Goal: Task Accomplishment & Management: Manage account settings

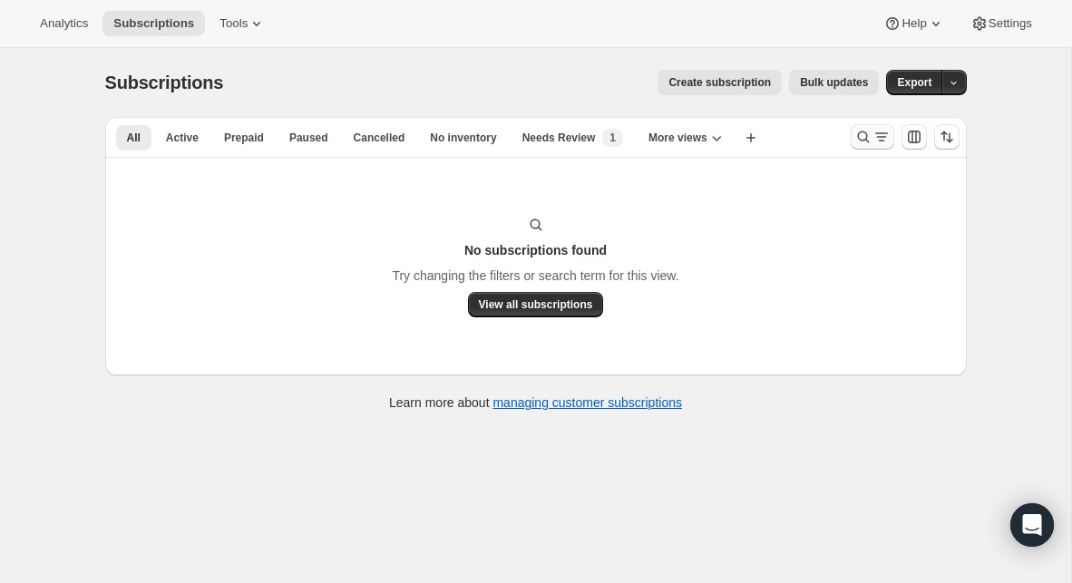
click at [859, 133] on icon "Search and filter results" at bounding box center [863, 137] width 18 height 18
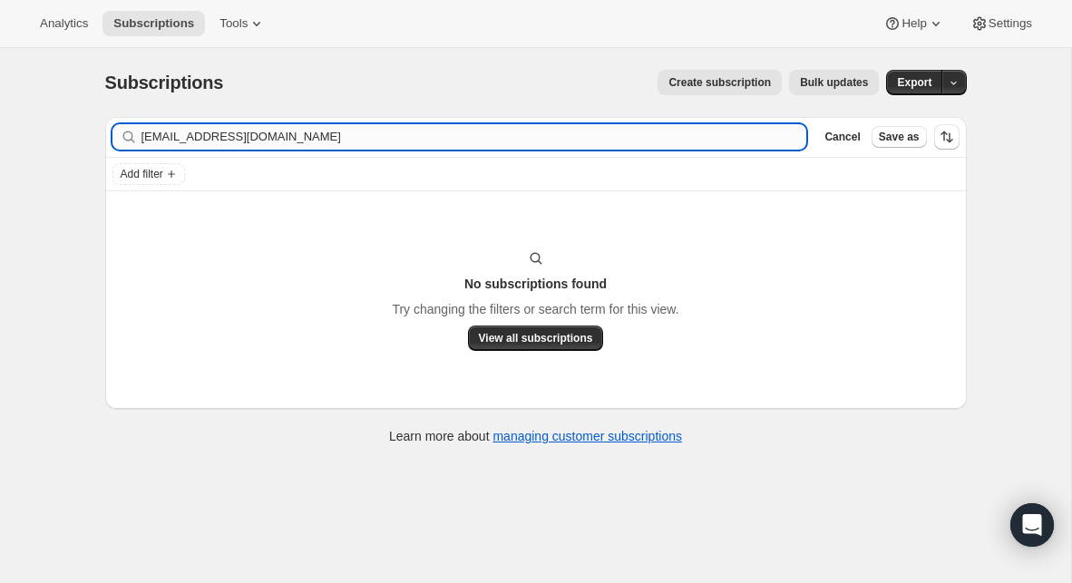
click at [389, 142] on input "pastorreggie@totallifechurch.info" at bounding box center [473, 136] width 665 height 25
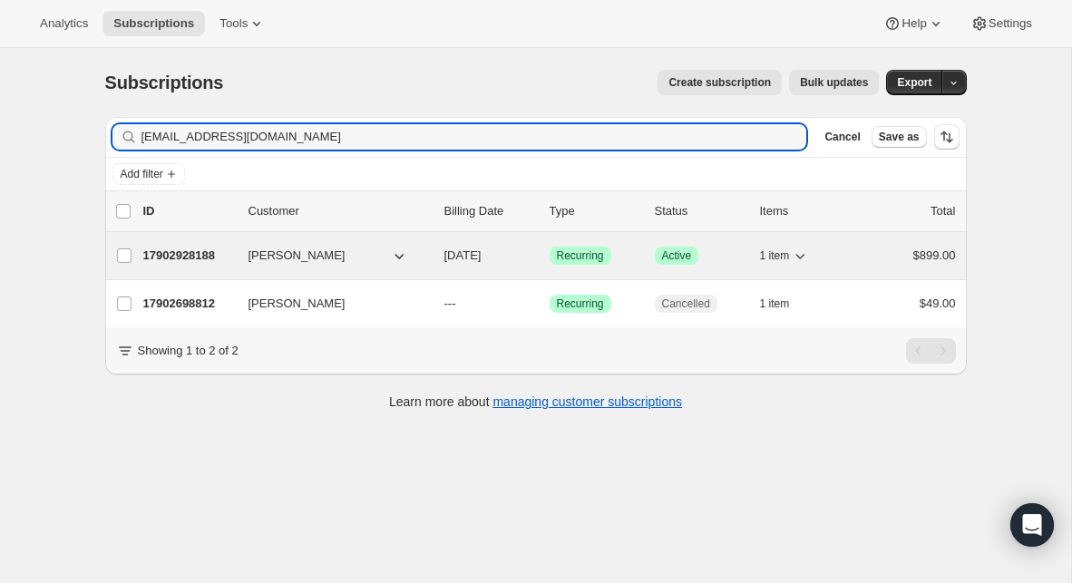
type input "awells1970@gmail.com"
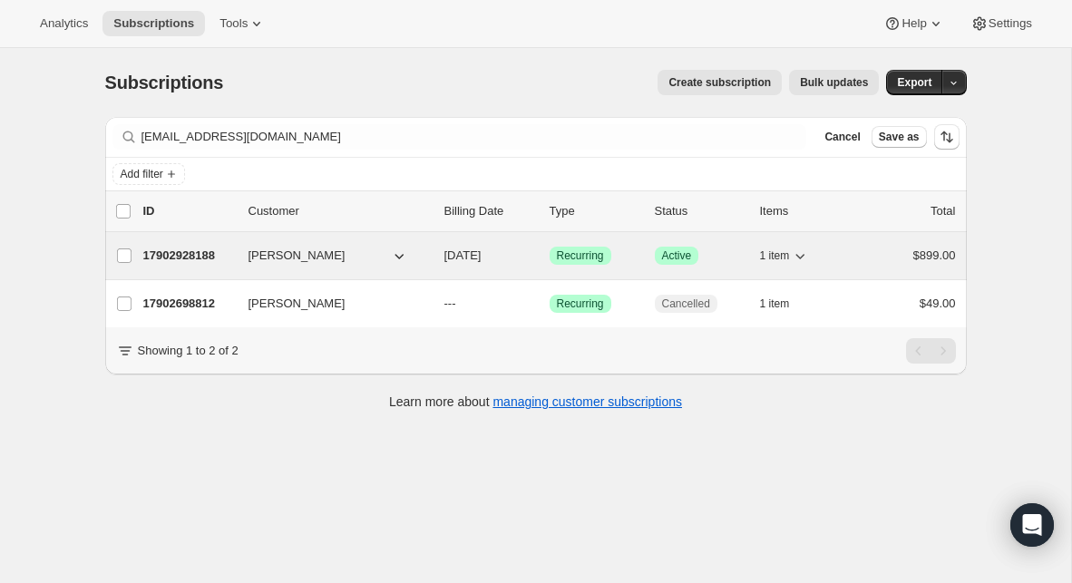
click at [184, 257] on p "17902928188" at bounding box center [188, 256] width 91 height 18
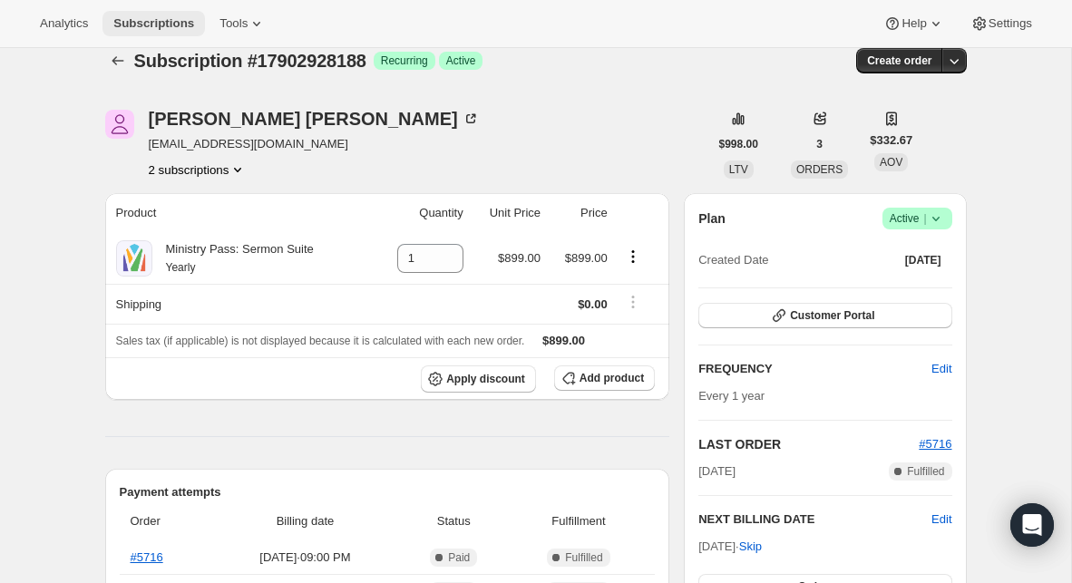
scroll to position [18, 0]
